Goal: Task Accomplishment & Management: Manage account settings

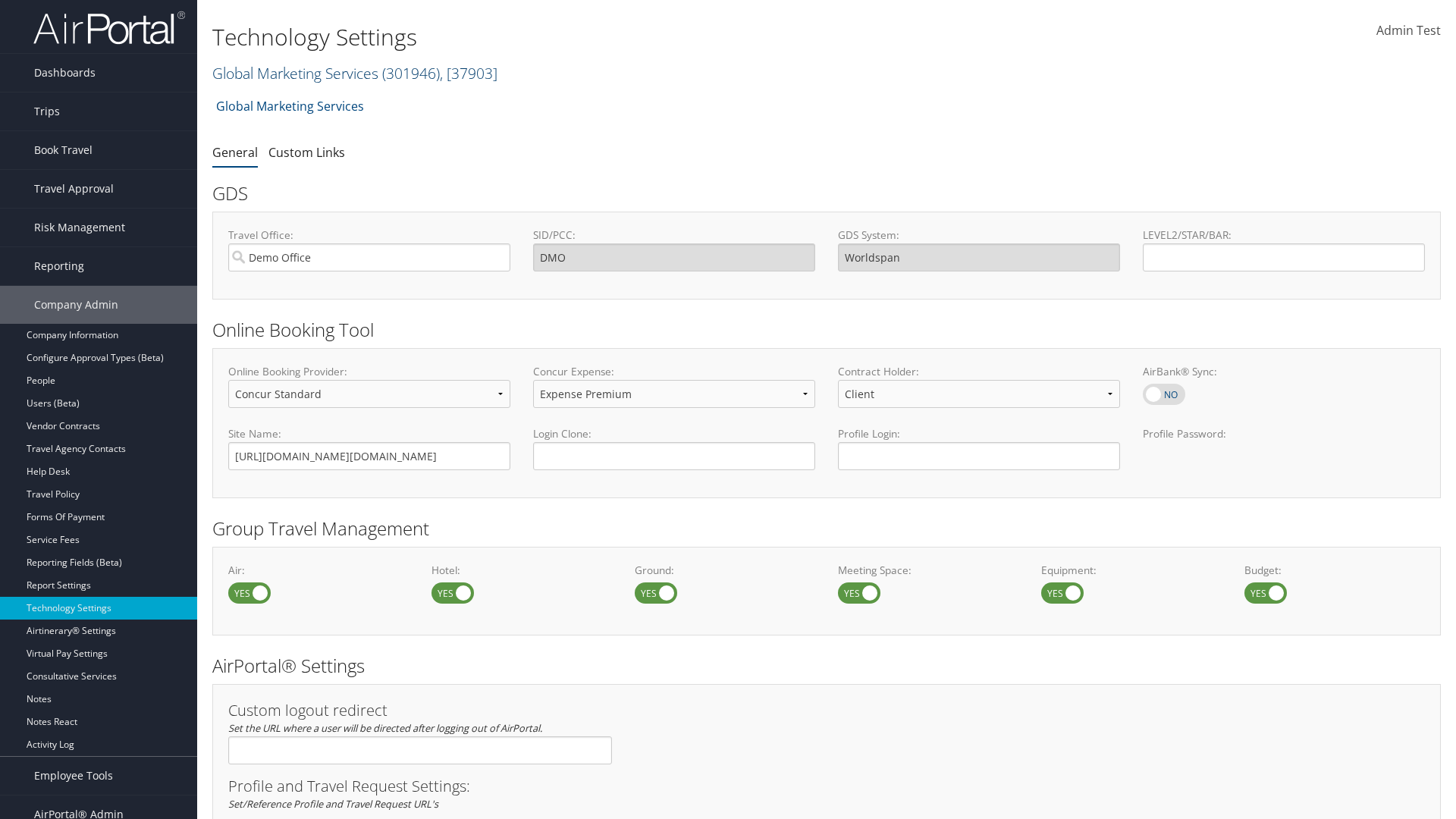
click at [293, 73] on link "Global Marketing Services ( 301946 ) , [ 37903 ]" at bounding box center [355, 73] width 285 height 21
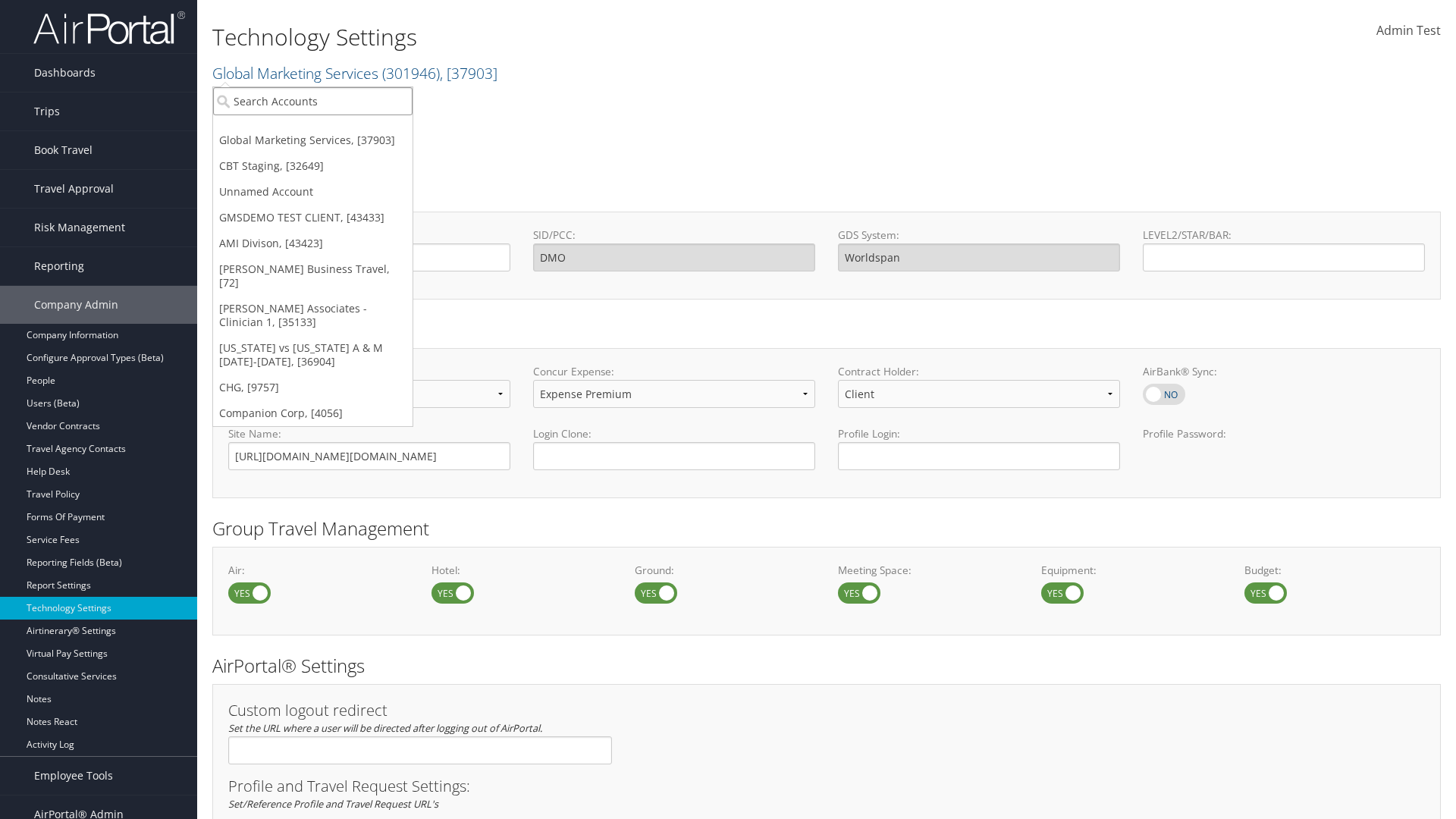
click at [312, 101] on input "search" at bounding box center [313, 101] width 199 height 28
type input "CBTSTG"
click at [312, 129] on div "CBT Staging (CBTSTG), [32649]" at bounding box center [313, 129] width 216 height 14
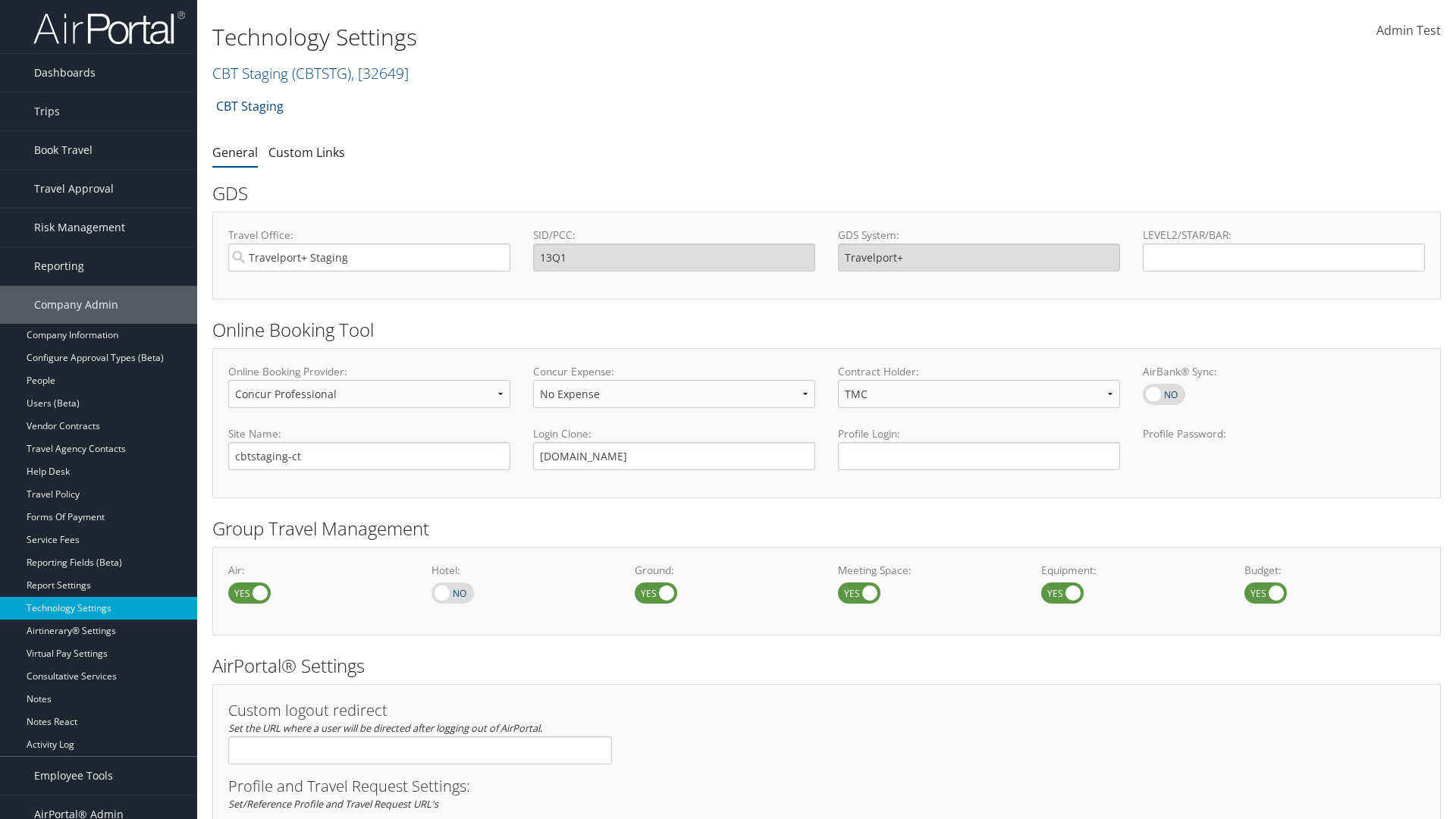
select select "4"
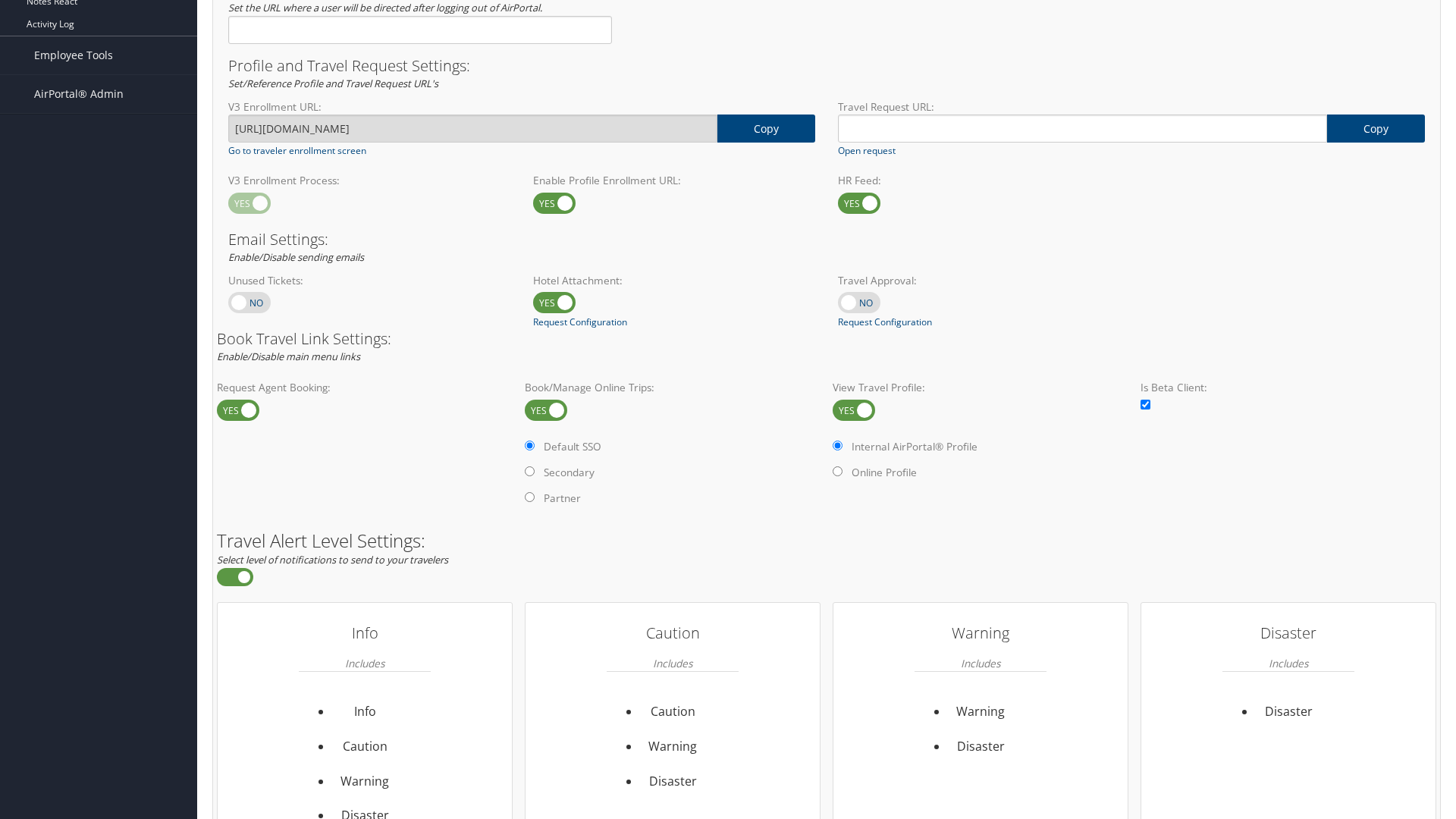
click at [854, 410] on label at bounding box center [853, 411] width 42 height 21
click at [850, 410] on input "checkbox" at bounding box center [845, 411] width 10 height 10
click at [854, 410] on label at bounding box center [853, 411] width 42 height 21
click at [850, 410] on input "checkbox" at bounding box center [845, 411] width 10 height 10
checkbox input "true"
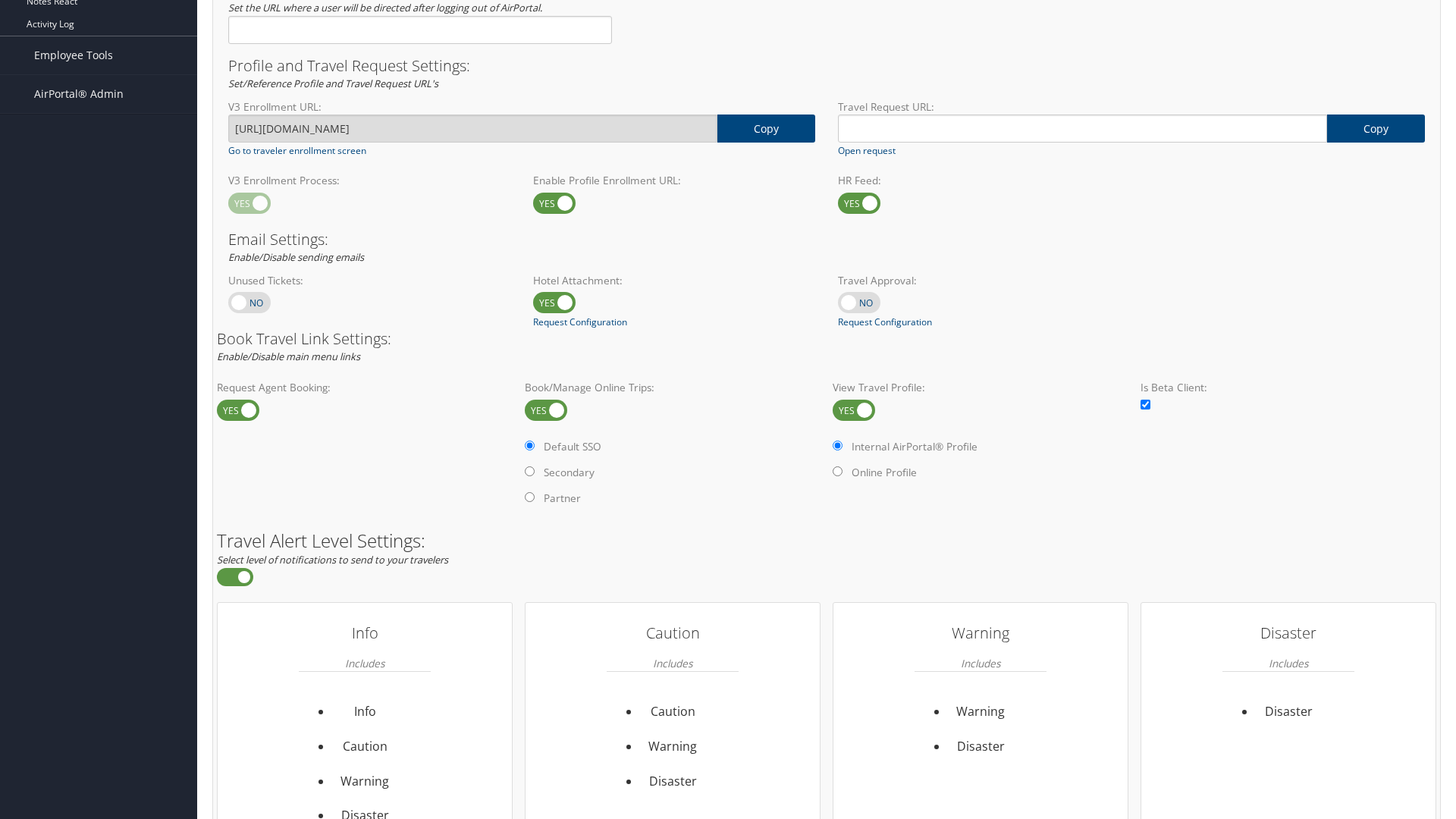
click at [885, 472] on label "Online Profile" at bounding box center [884, 473] width 65 height 15
click at [842, 472] on input "Online Profile" at bounding box center [837, 471] width 10 height 10
radio input "true"
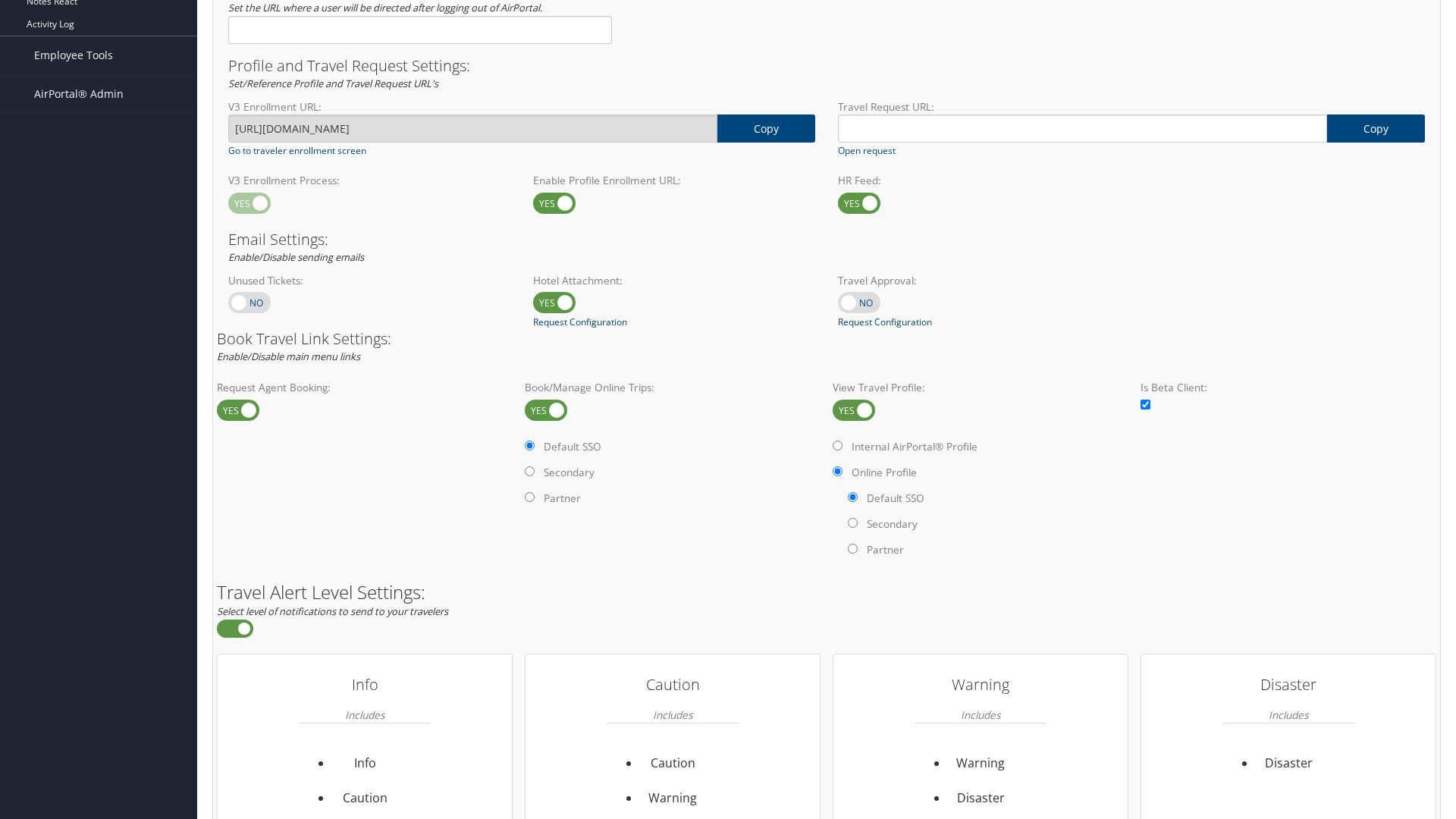
scroll to position [930, 0]
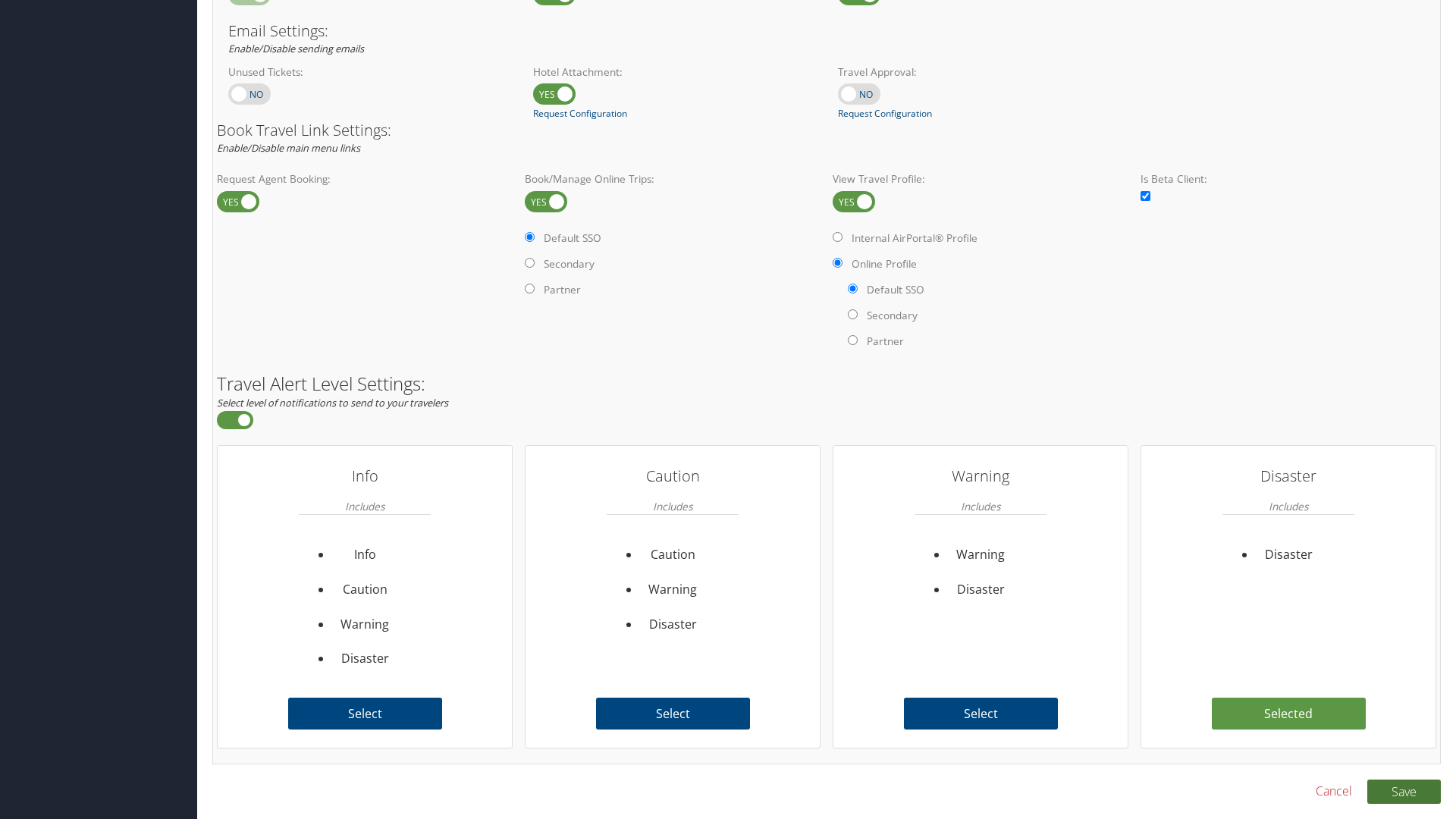
click at [1403, 791] on button "Save" at bounding box center [1404, 792] width 74 height 25
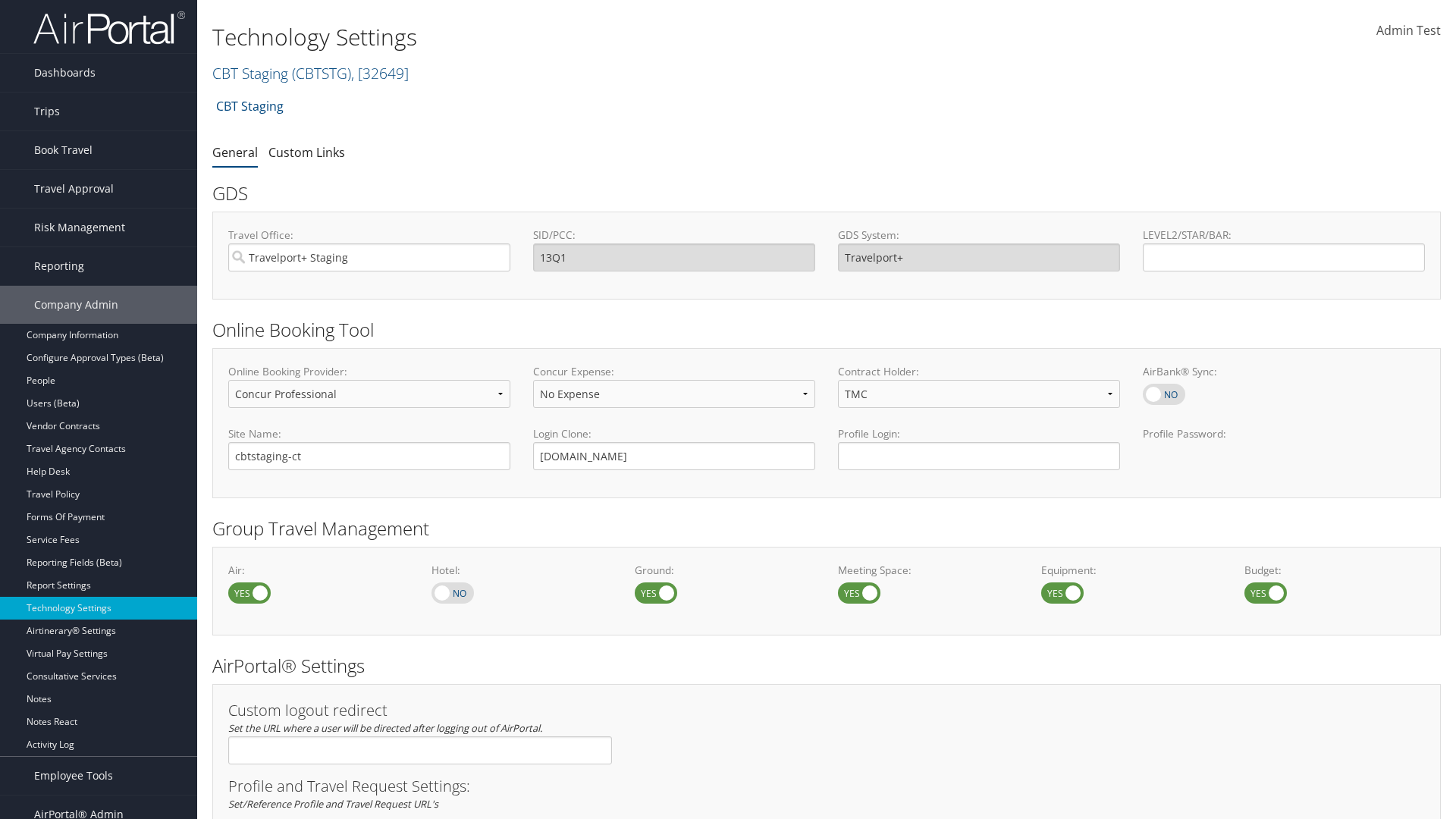
select select "4"
